Goal: Task Accomplishment & Management: Manage account settings

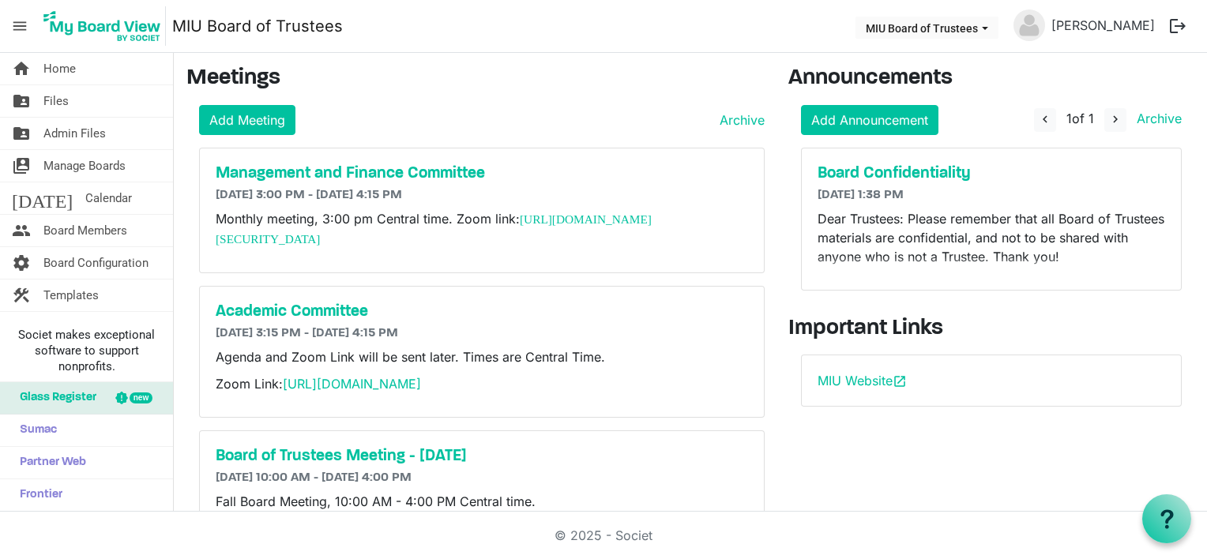
scroll to position [237, 0]
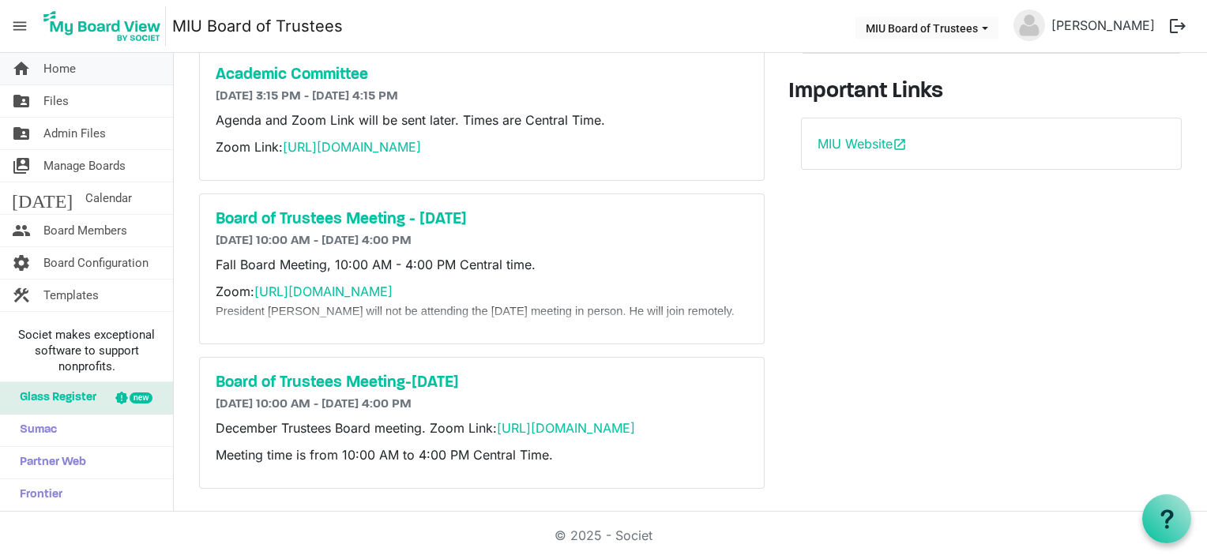
click at [66, 68] on span "Home" at bounding box center [59, 69] width 32 height 32
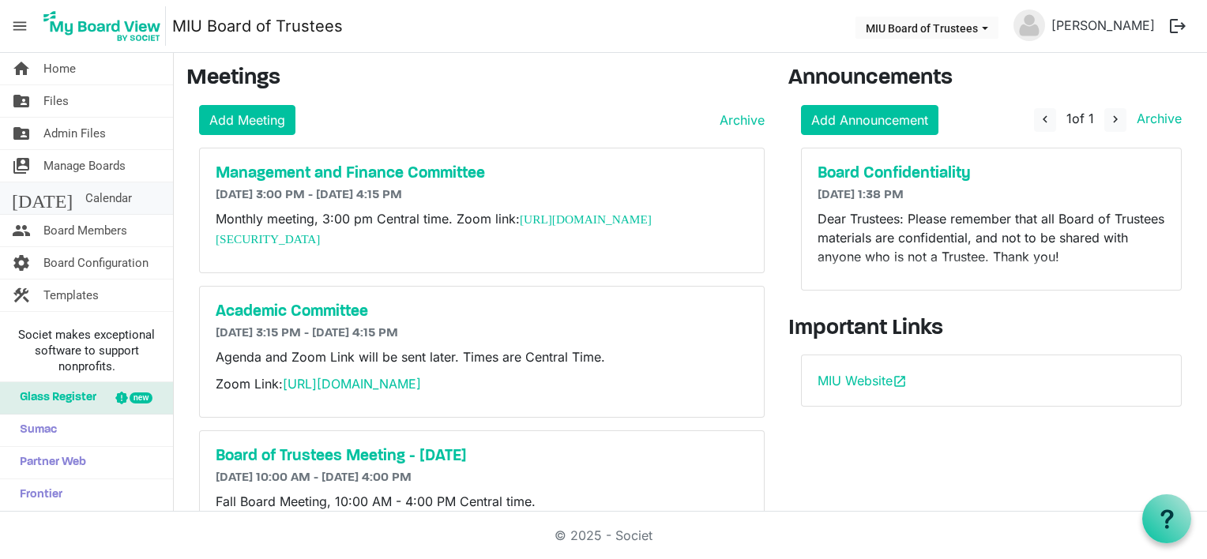
click at [85, 196] on span "Calendar" at bounding box center [108, 198] width 47 height 32
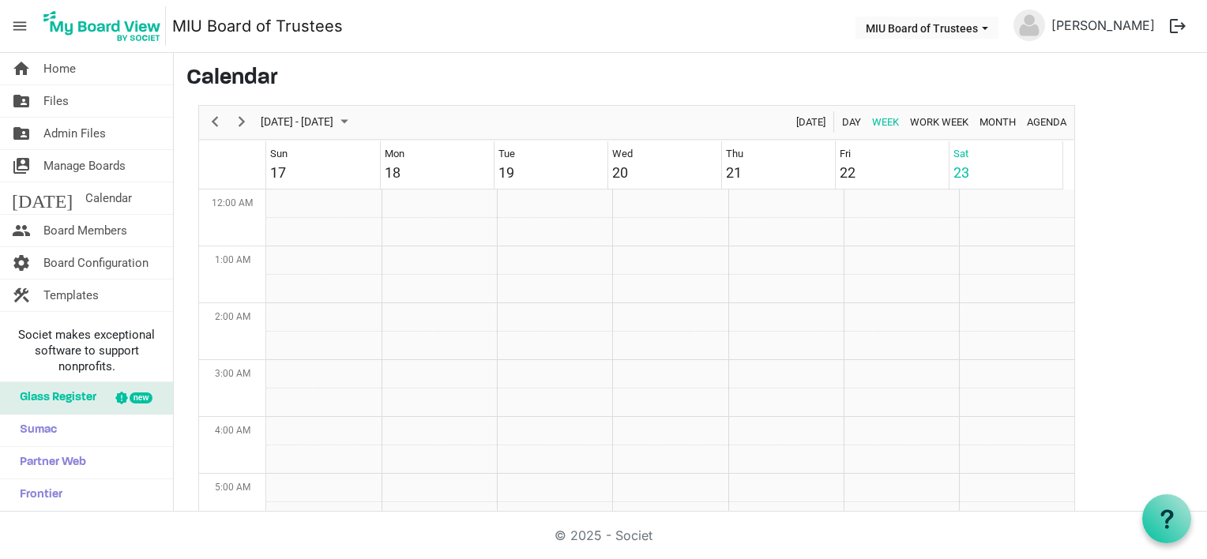
scroll to position [512, 0]
click at [214, 117] on span "Previous" at bounding box center [214, 122] width 19 height 20
click at [212, 118] on span "Previous" at bounding box center [214, 122] width 19 height 20
click at [990, 119] on span "Month" at bounding box center [997, 122] width 39 height 20
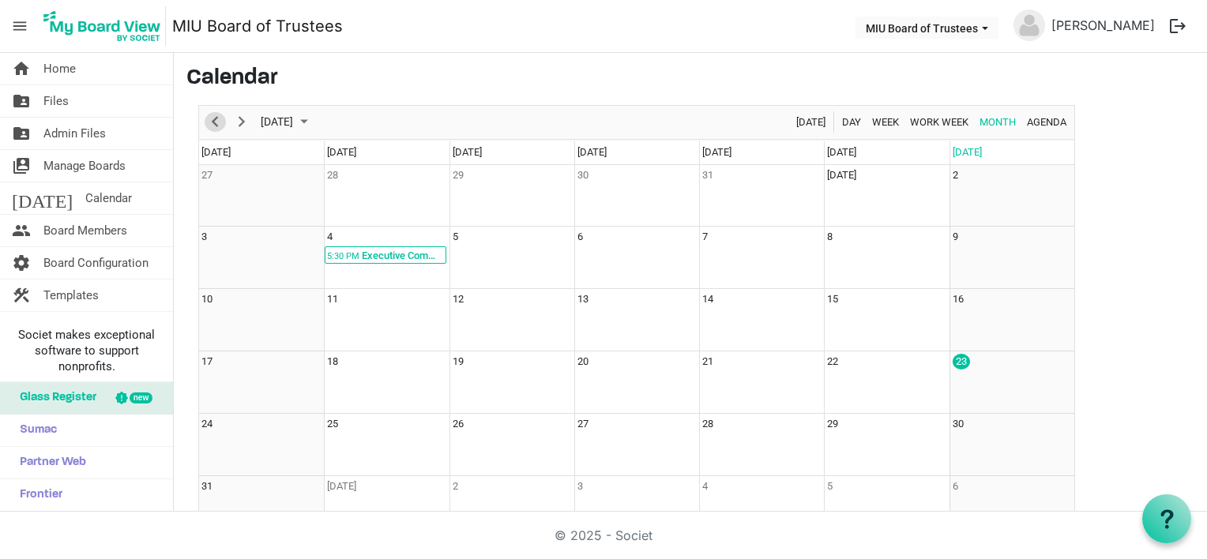
click at [215, 122] on span "Previous" at bounding box center [214, 122] width 19 height 20
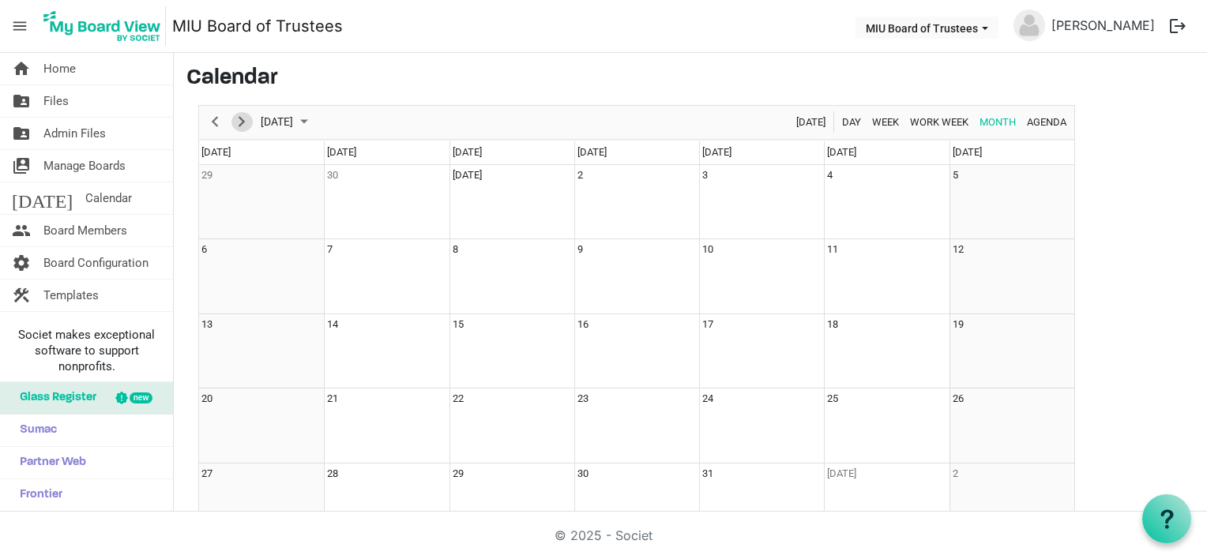
click at [243, 120] on span "Next" at bounding box center [241, 122] width 19 height 20
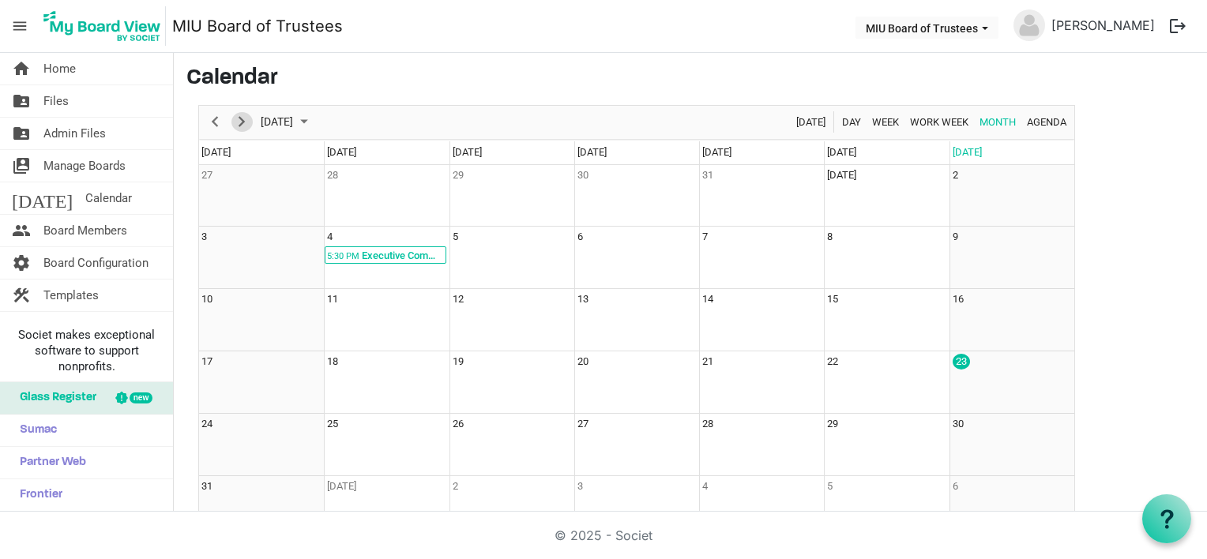
click at [243, 120] on span "Next" at bounding box center [241, 122] width 19 height 20
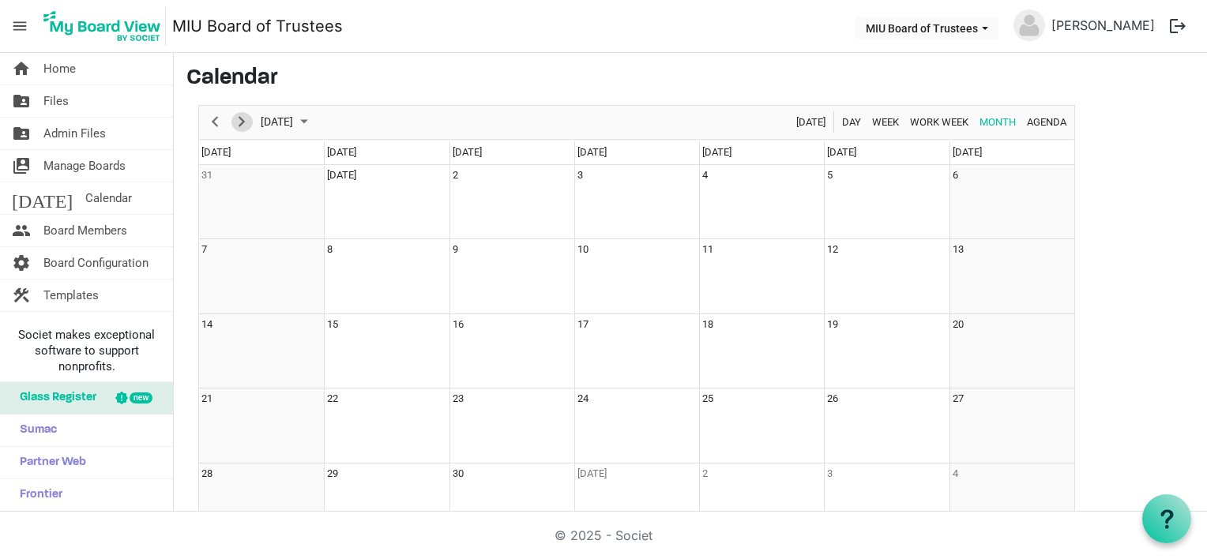
click at [243, 120] on span "Next" at bounding box center [241, 122] width 19 height 20
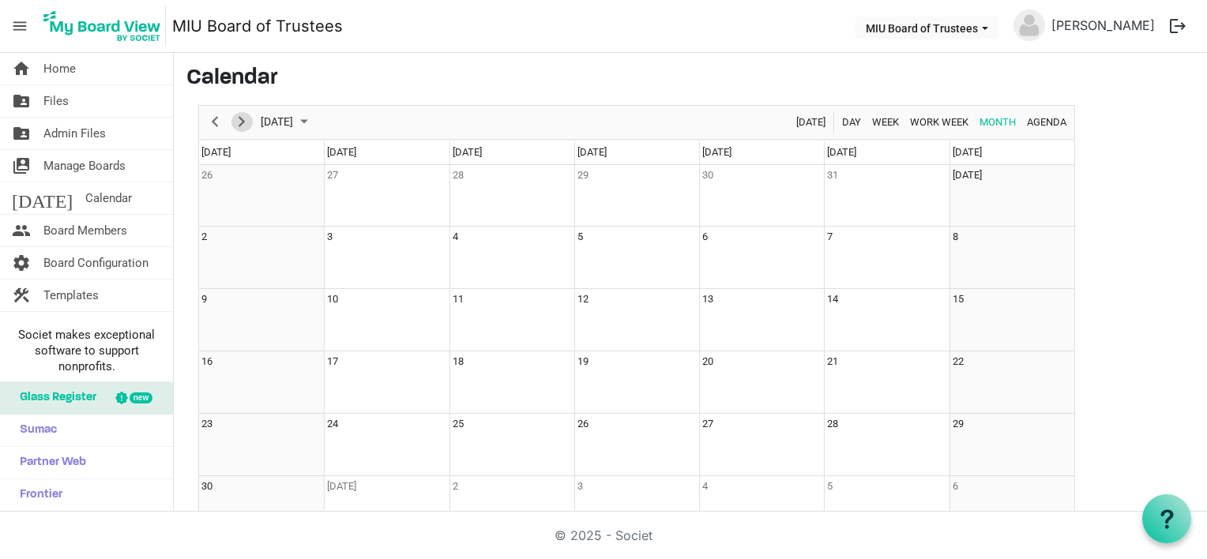
click at [243, 120] on span "Next" at bounding box center [241, 122] width 19 height 20
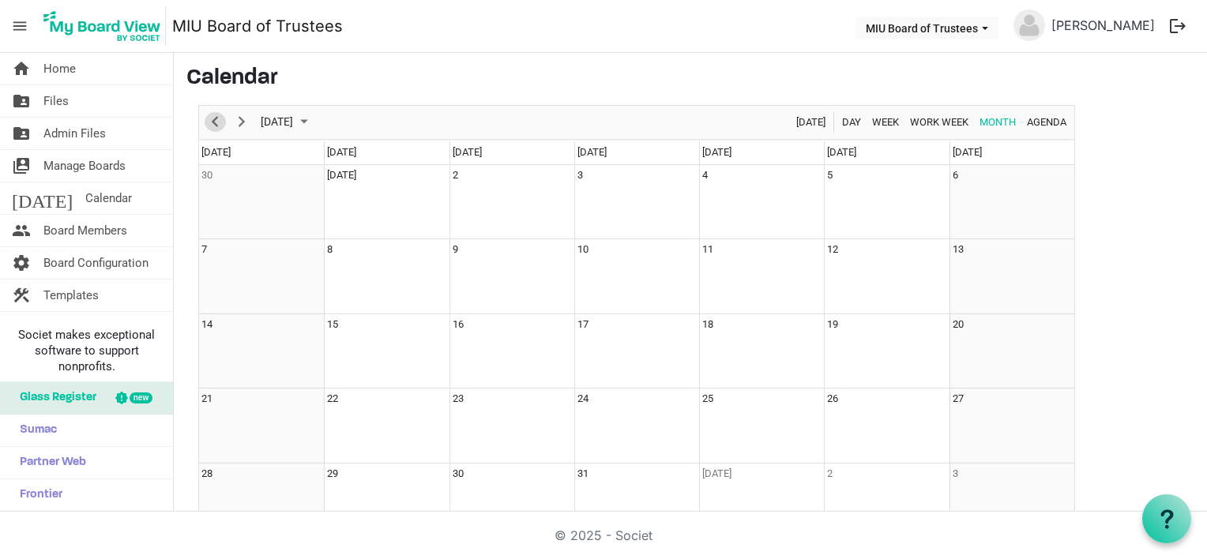
click at [208, 118] on span "Previous" at bounding box center [214, 122] width 19 height 20
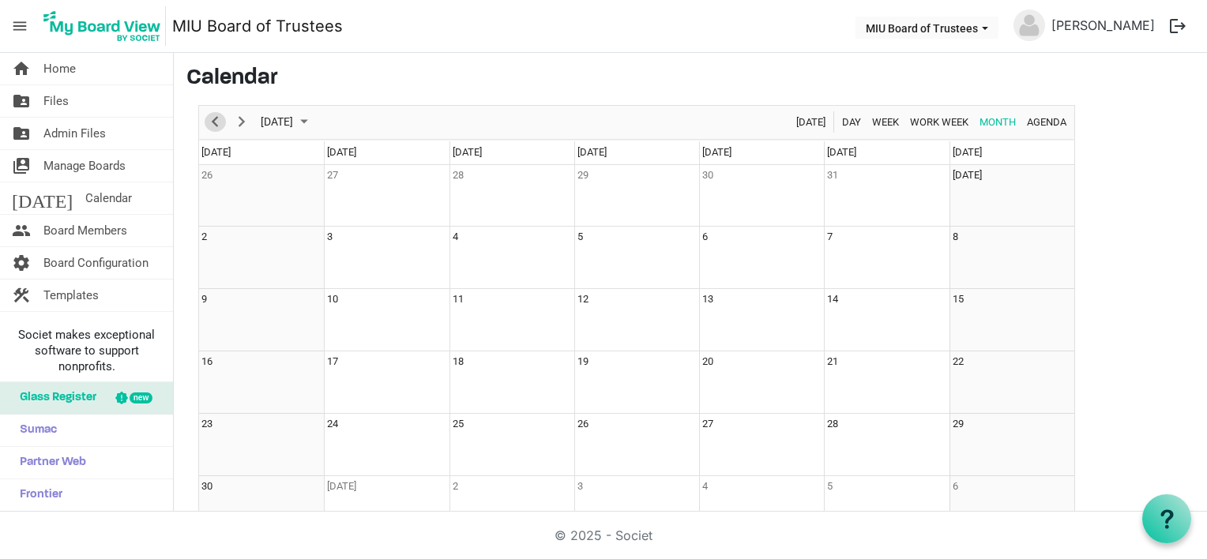
click at [208, 118] on span "Previous" at bounding box center [214, 122] width 19 height 20
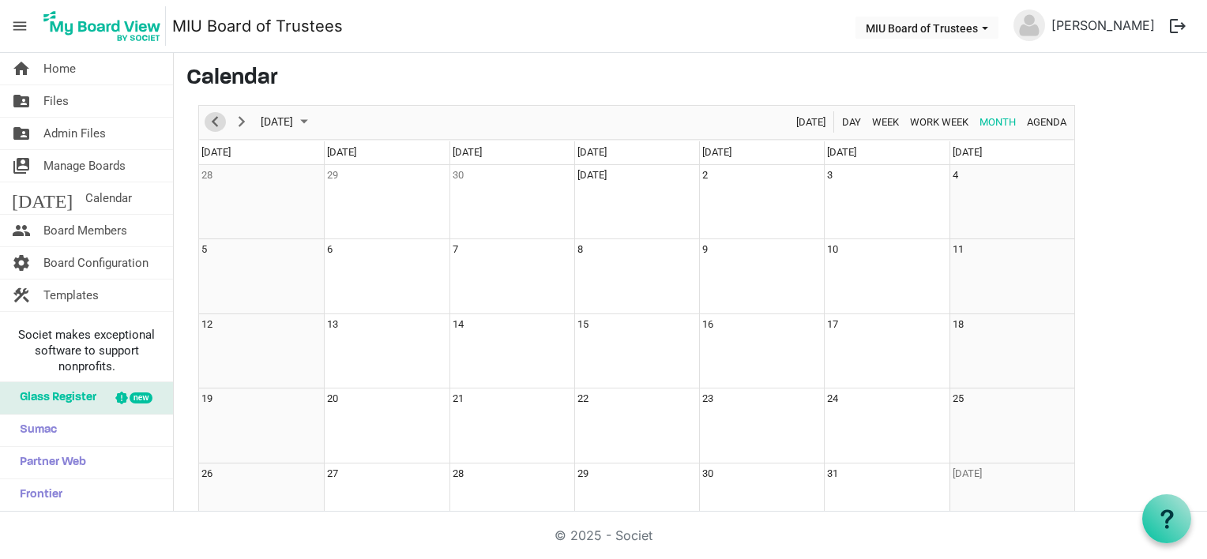
click at [208, 118] on span "Previous" at bounding box center [214, 122] width 19 height 20
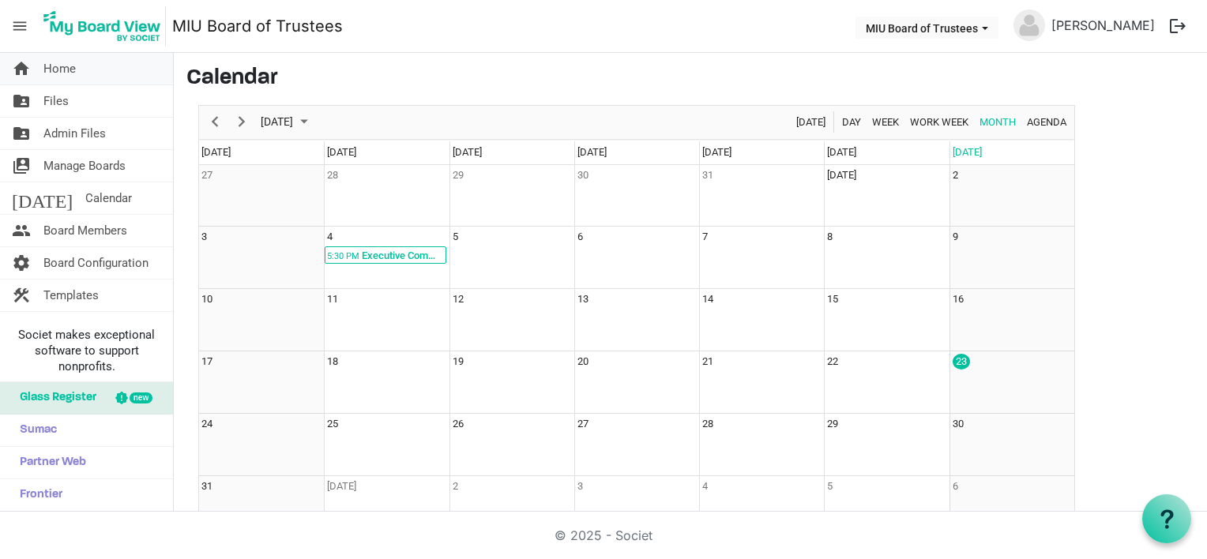
click at [62, 66] on span "Home" at bounding box center [59, 69] width 32 height 32
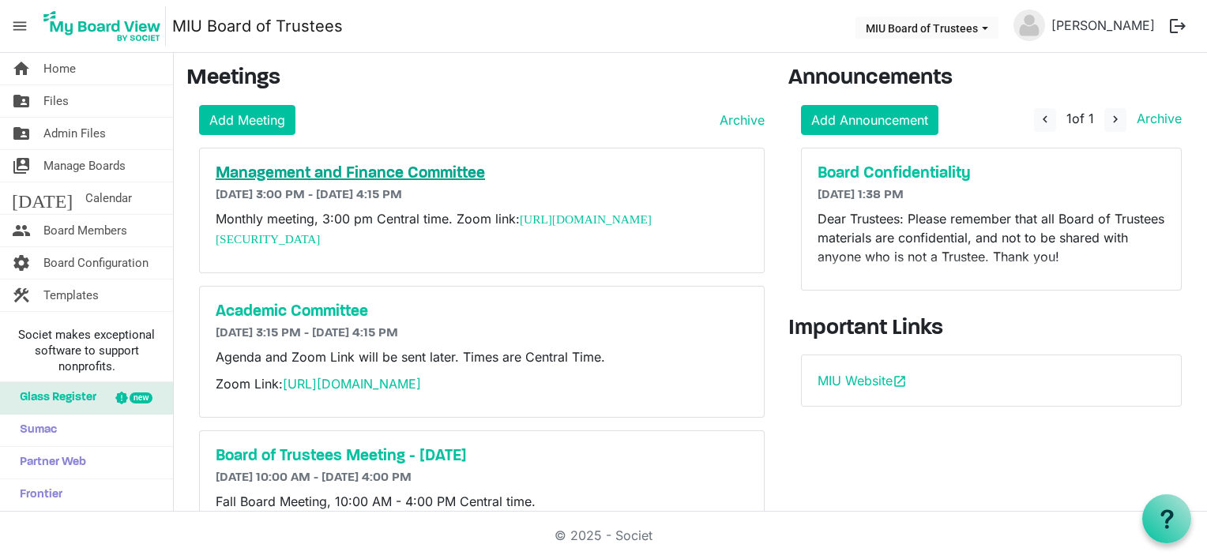
click at [312, 171] on h5 "Management and Finance Committee" at bounding box center [482, 173] width 532 height 19
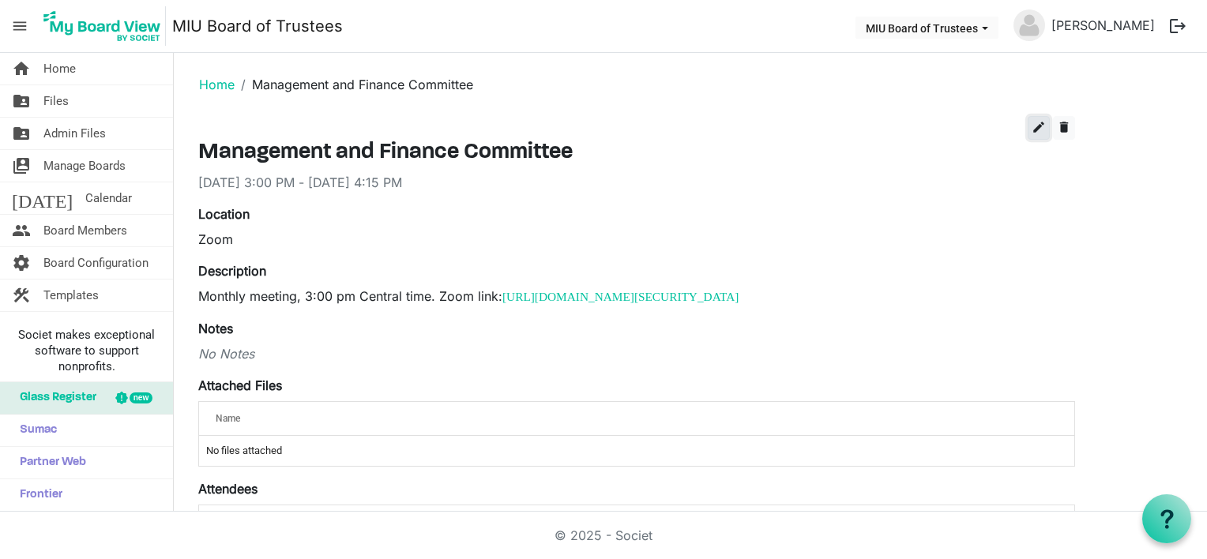
click at [1039, 122] on span "edit" at bounding box center [1038, 127] width 14 height 14
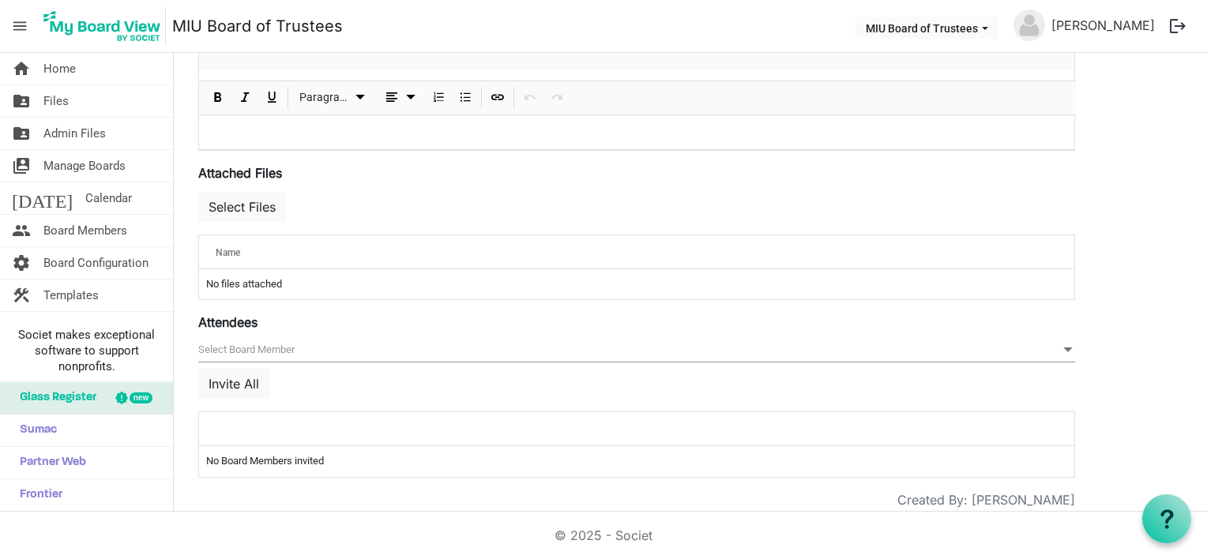
scroll to position [499, 0]
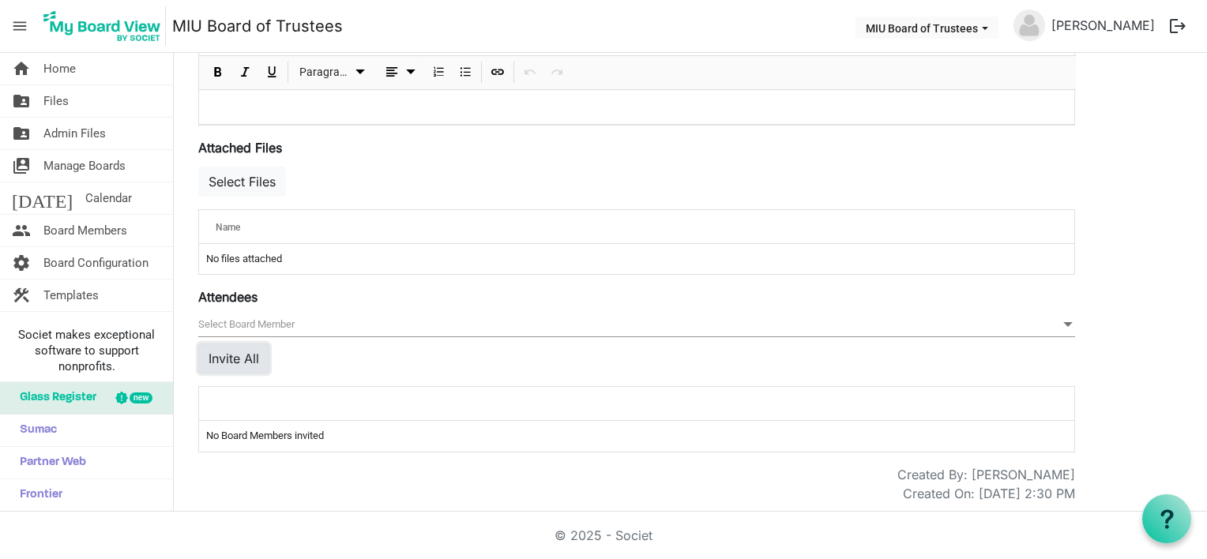
click at [235, 352] on button "Invite All" at bounding box center [233, 359] width 71 height 30
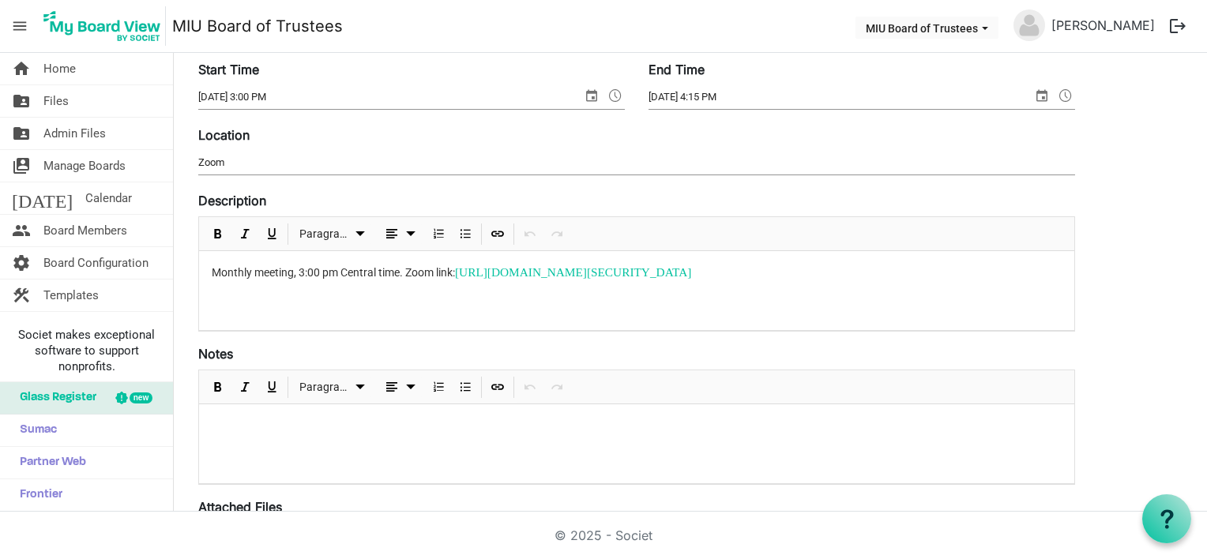
scroll to position [0, 0]
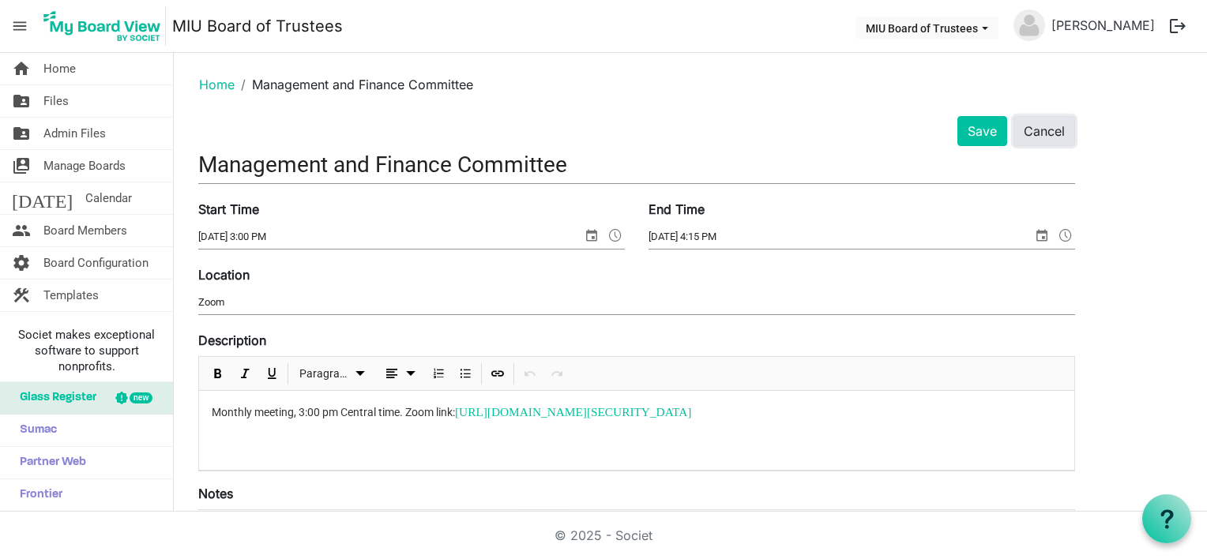
click at [1056, 130] on button "Cancel" at bounding box center [1044, 131] width 62 height 30
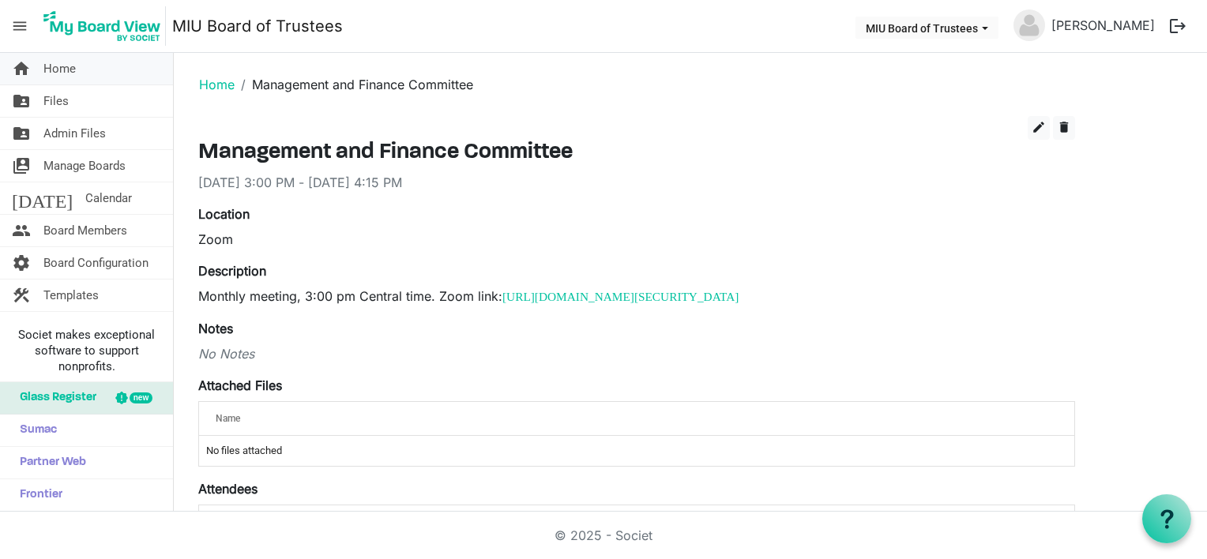
click at [66, 67] on span "Home" at bounding box center [59, 69] width 32 height 32
